Goal: Task Accomplishment & Management: Use online tool/utility

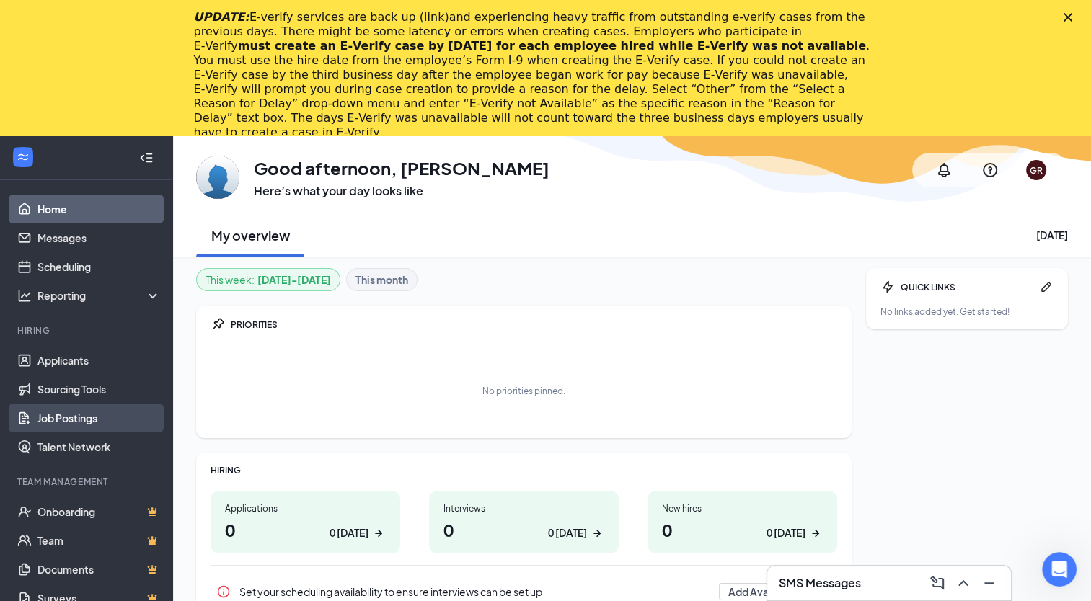
click at [104, 415] on link "Job Postings" at bounding box center [98, 418] width 123 height 29
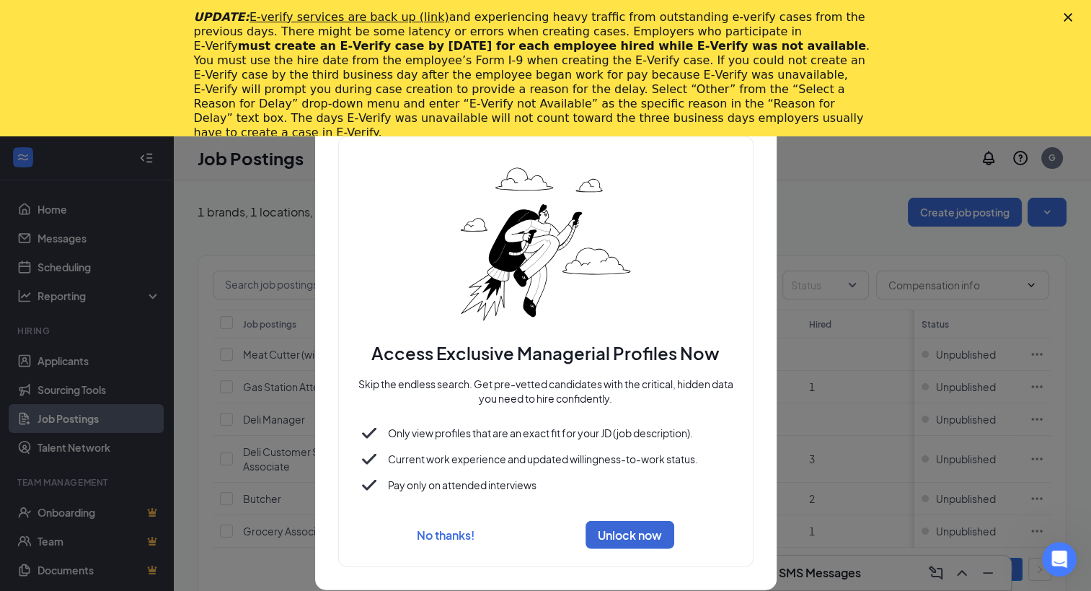
click at [813, 321] on div at bounding box center [545, 295] width 1091 height 591
